Goal: Find specific page/section: Find specific page/section

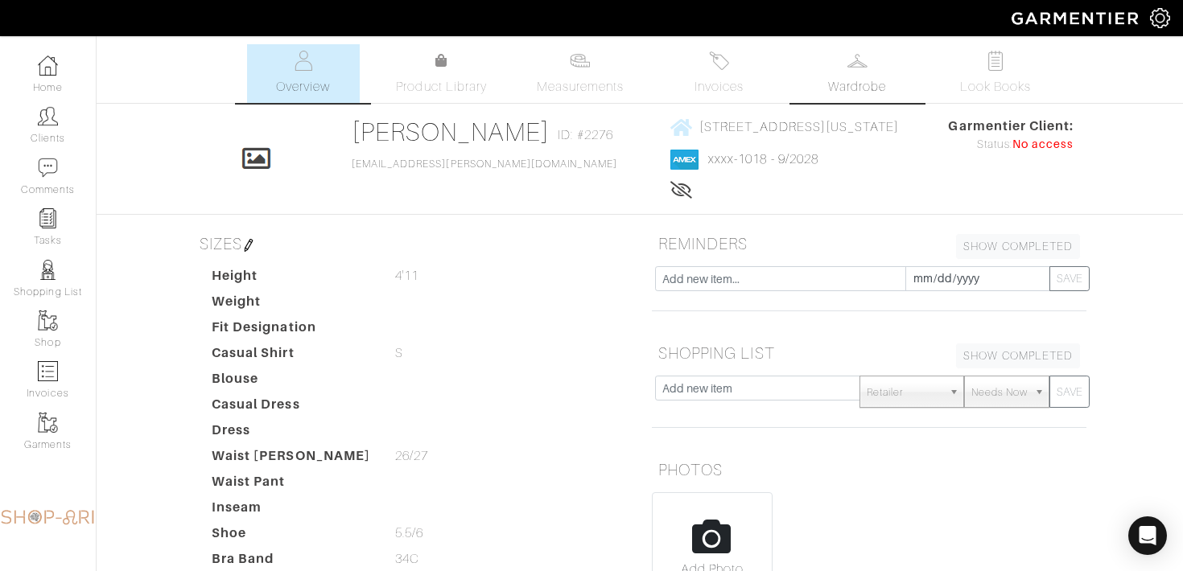
click at [859, 65] on img at bounding box center [858, 61] width 20 height 20
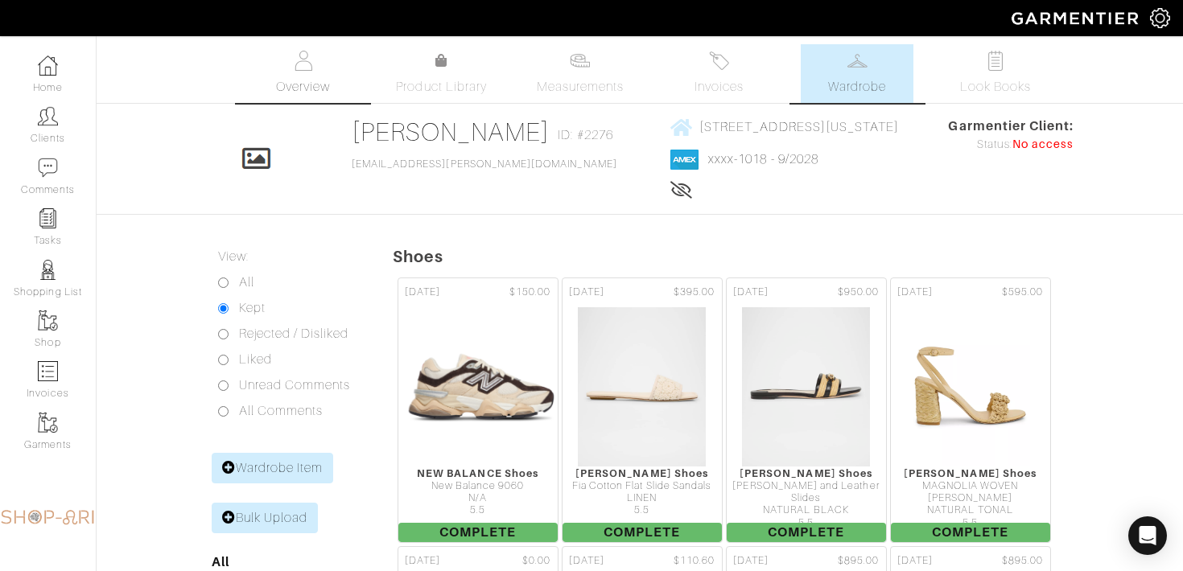
click at [294, 76] on link "Overview" at bounding box center [303, 73] width 113 height 59
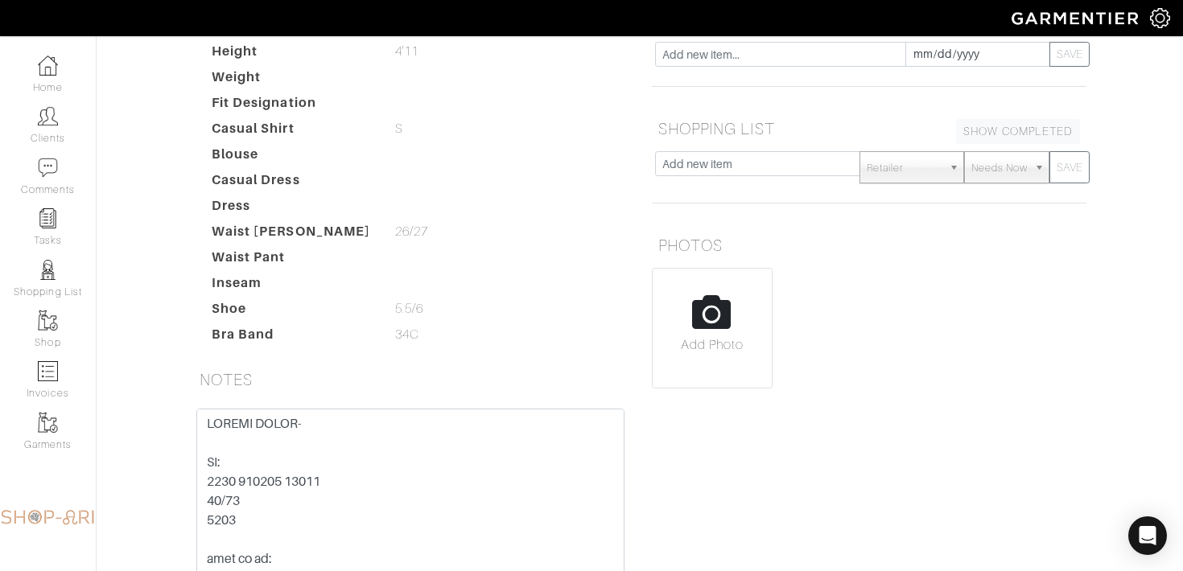
scroll to position [247, 0]
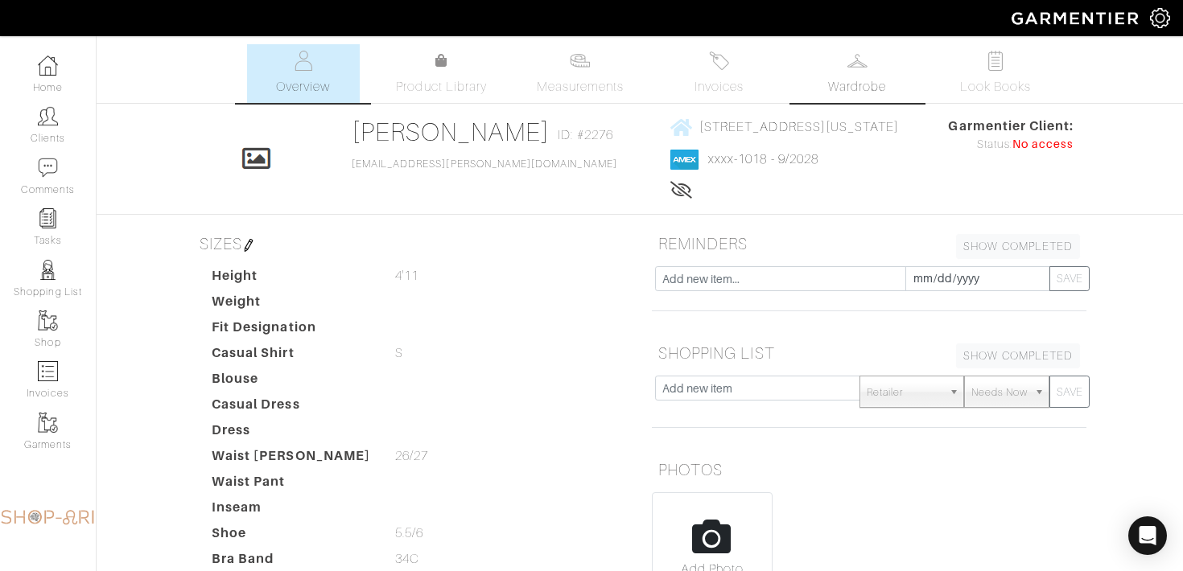
click at [870, 72] on link "Wardrobe" at bounding box center [857, 73] width 113 height 59
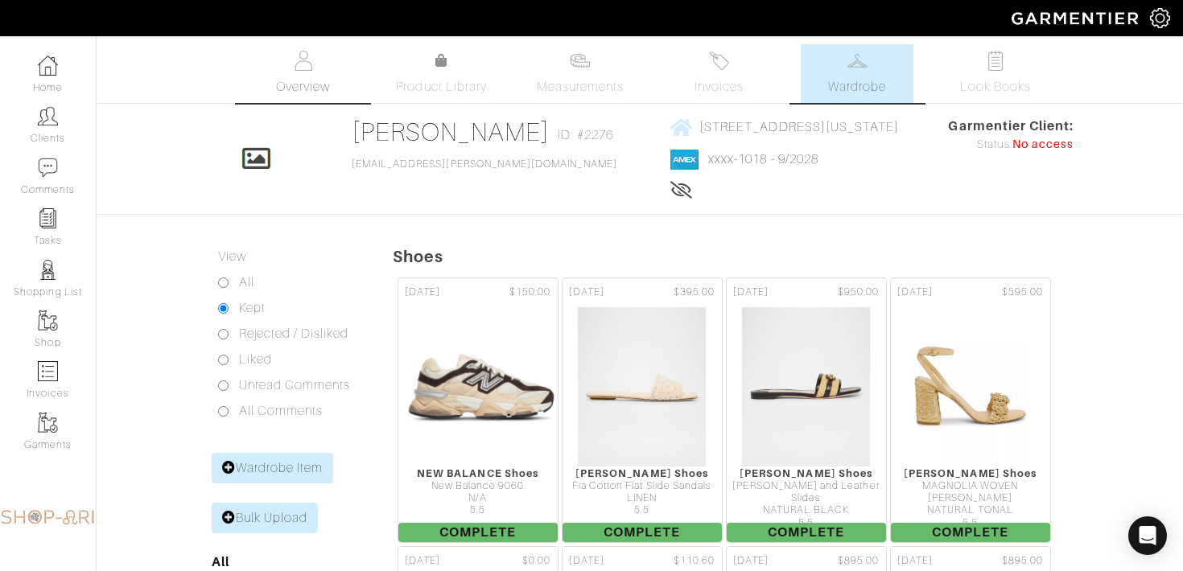
click at [354, 76] on link "Overview" at bounding box center [303, 73] width 113 height 59
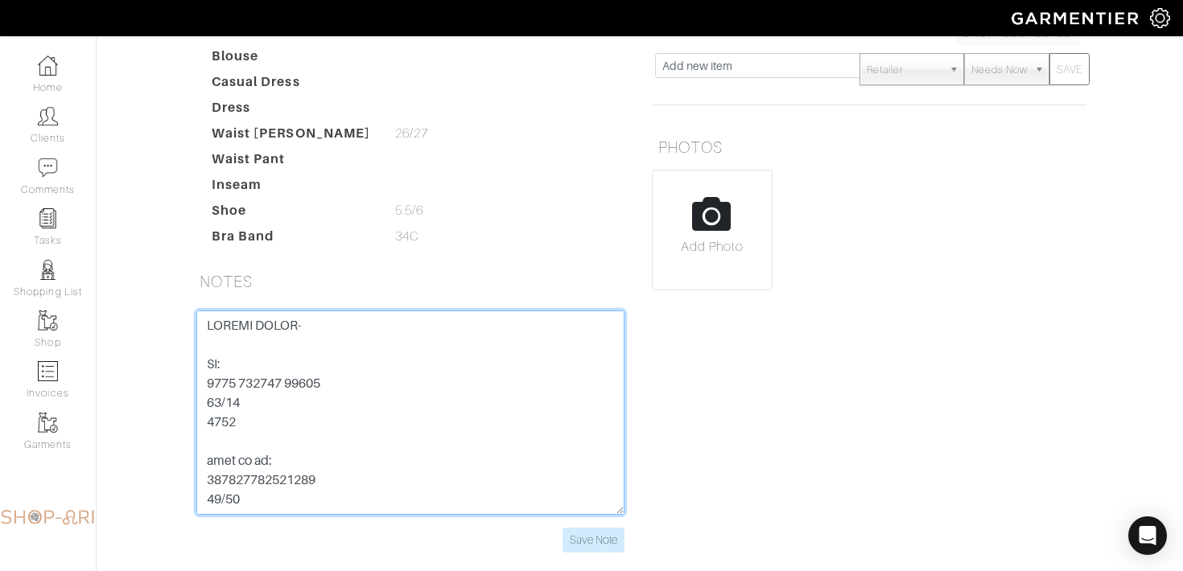
drag, startPoint x: 353, startPoint y: 386, endPoint x: 203, endPoint y: 386, distance: 150.5
click at [203, 386] on textarea at bounding box center [410, 413] width 428 height 204
